Goal: Navigation & Orientation: Find specific page/section

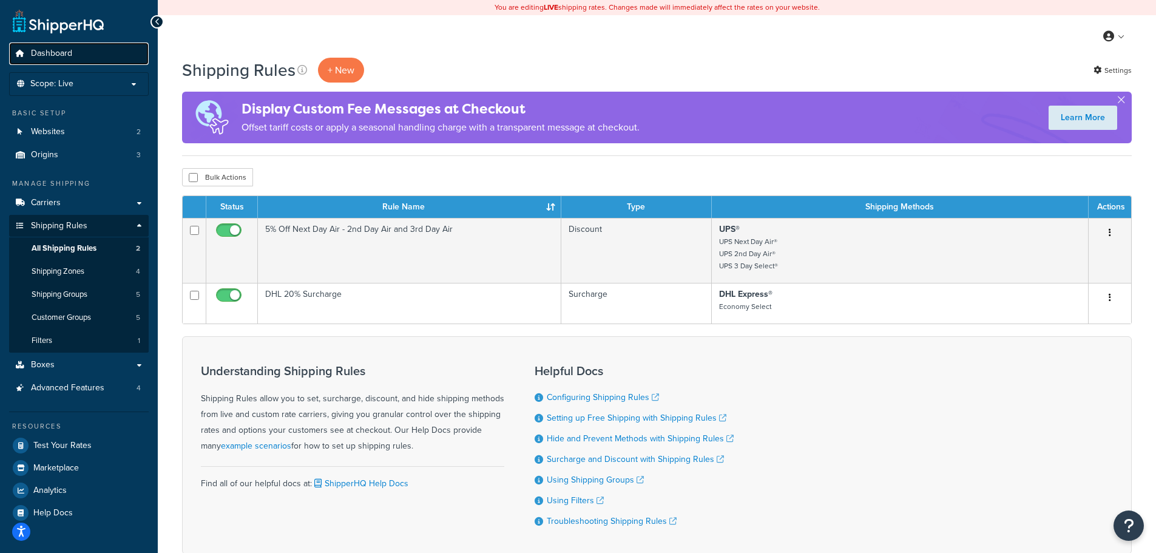
click at [53, 58] on span "Dashboard" at bounding box center [51, 54] width 41 height 10
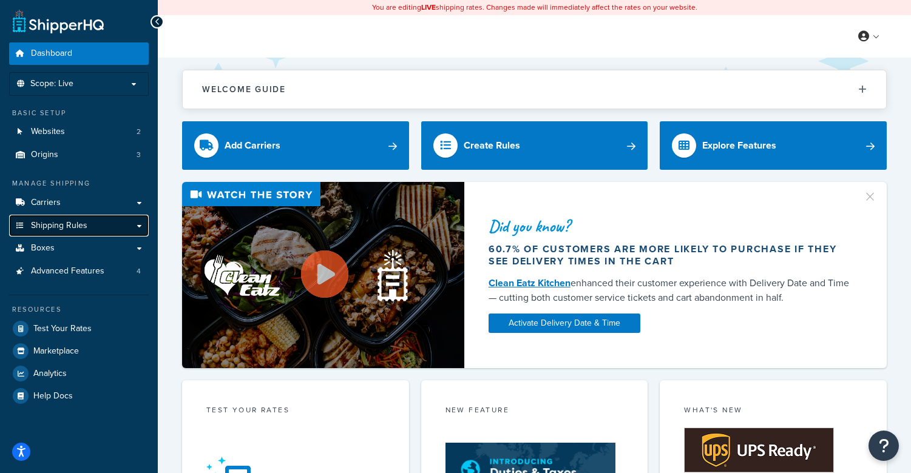
click at [62, 226] on span "Shipping Rules" at bounding box center [59, 226] width 56 height 10
